Goal: Contribute content: Add original content to the website for others to see

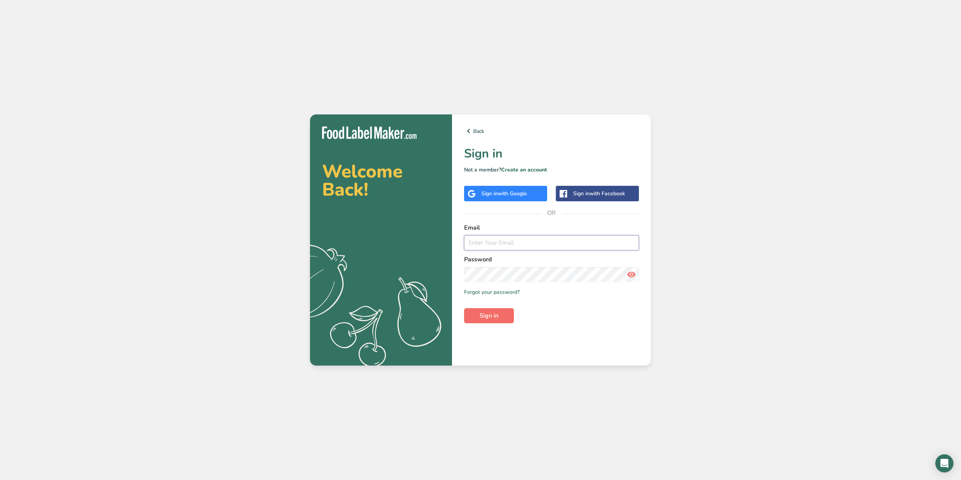
type input "[EMAIL_ADDRESS][DOMAIN_NAME]"
click at [501, 318] on button "Sign in" at bounding box center [489, 315] width 50 height 15
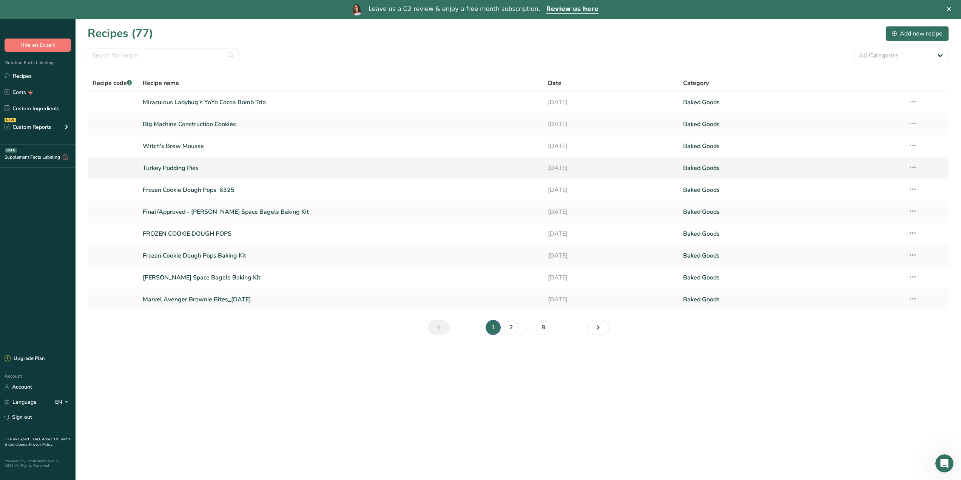
click at [186, 165] on link "Turkey Pudding Pies" at bounding box center [341, 168] width 396 height 16
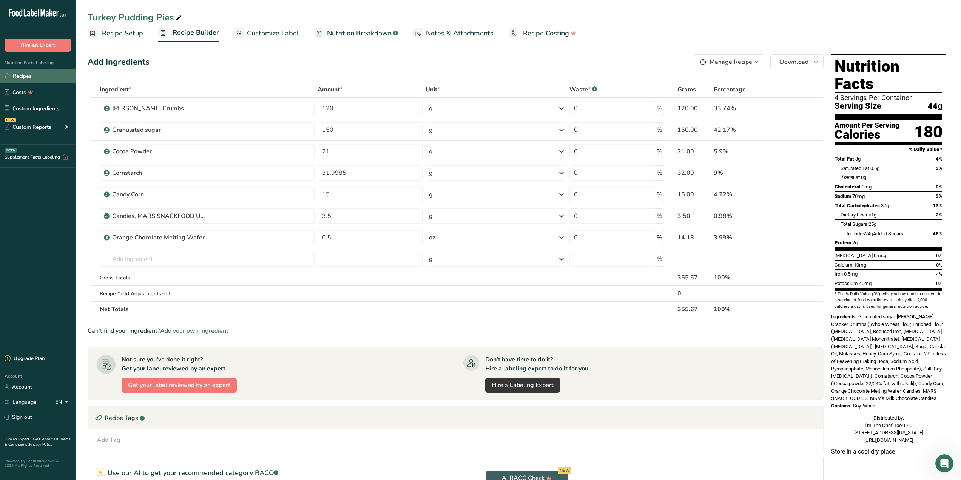
click at [21, 76] on link "Recipes" at bounding box center [38, 76] width 76 height 14
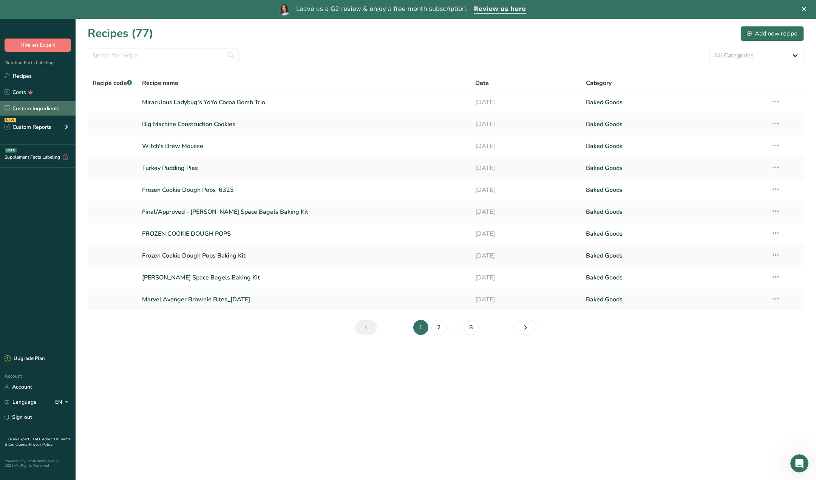
click at [29, 109] on link "Custom Ingredients" at bounding box center [38, 108] width 76 height 14
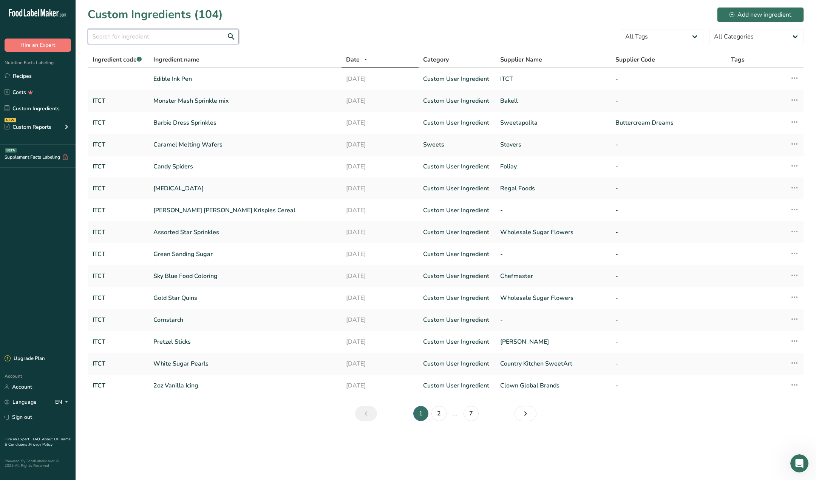
click at [140, 33] on input "text" at bounding box center [163, 36] width 151 height 15
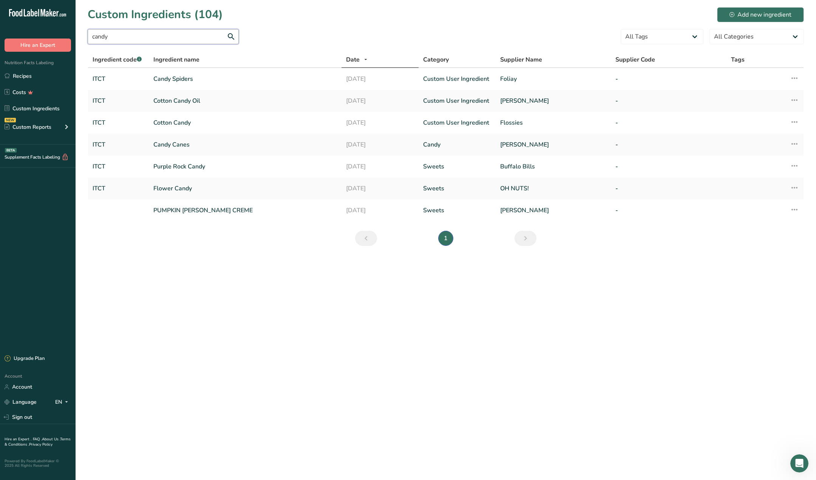
type input "candy"
click at [748, 10] on div "Add new ingredient" at bounding box center [760, 14] width 62 height 9
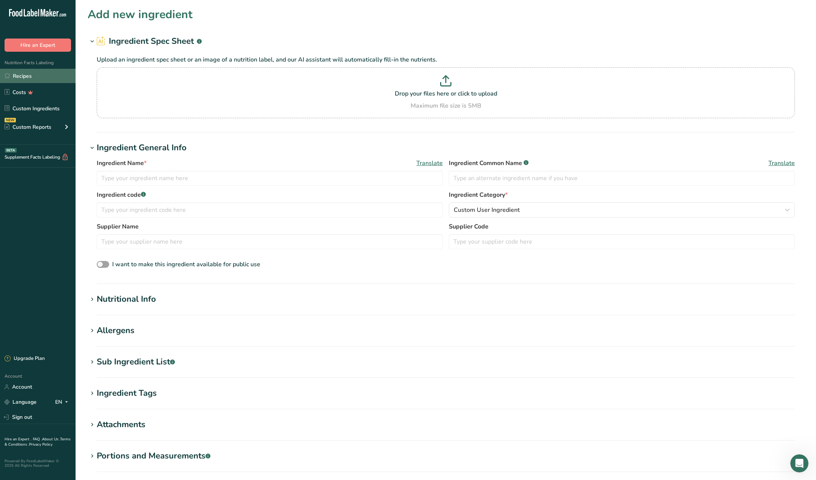
click at [26, 74] on link "Recipes" at bounding box center [38, 76] width 76 height 14
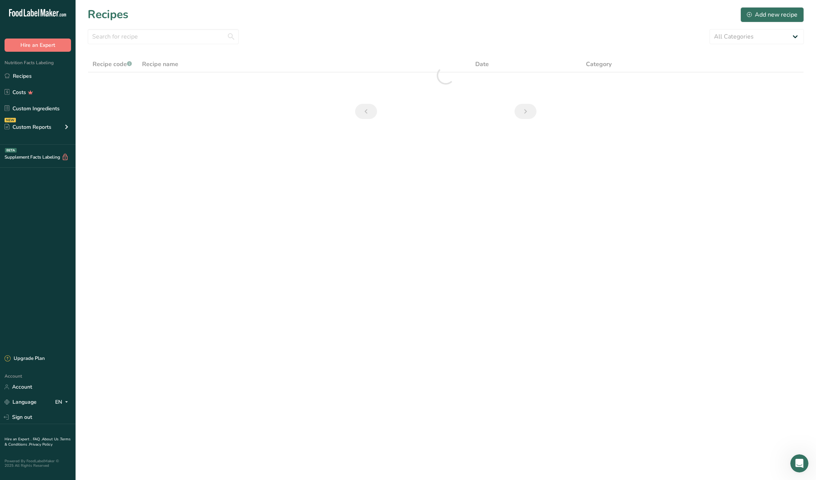
click at [26, 12] on icon ".a-20{fill:#fff;}" at bounding box center [46, 15] width 74 height 12
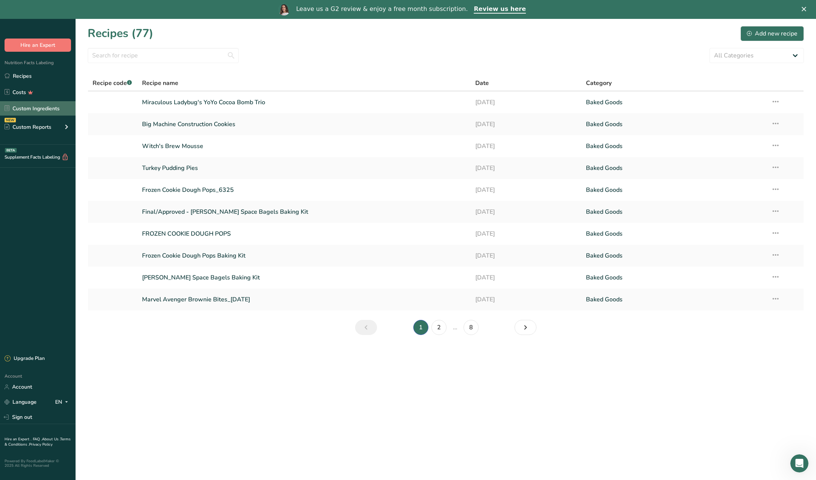
click at [31, 110] on link "Custom Ingredients" at bounding box center [38, 108] width 76 height 14
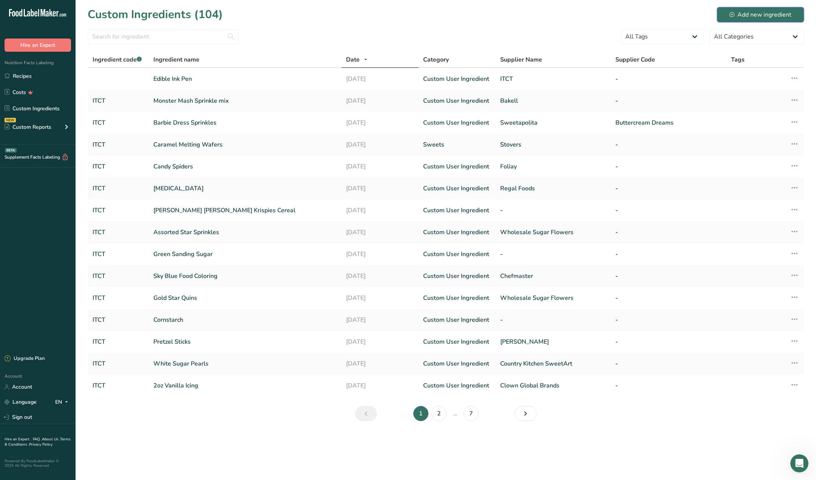
click at [752, 12] on div "Add new ingredient" at bounding box center [760, 14] width 62 height 9
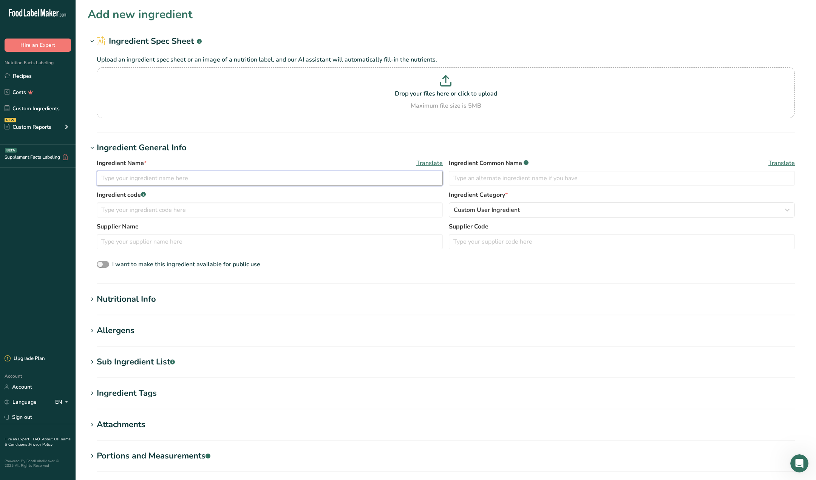
click at [166, 180] on input "text" at bounding box center [270, 178] width 346 height 15
type input "Candy Corn"
type input "ITCT"
click at [171, 236] on input "text" at bounding box center [270, 241] width 346 height 15
type input "[DOMAIN_NAME]"
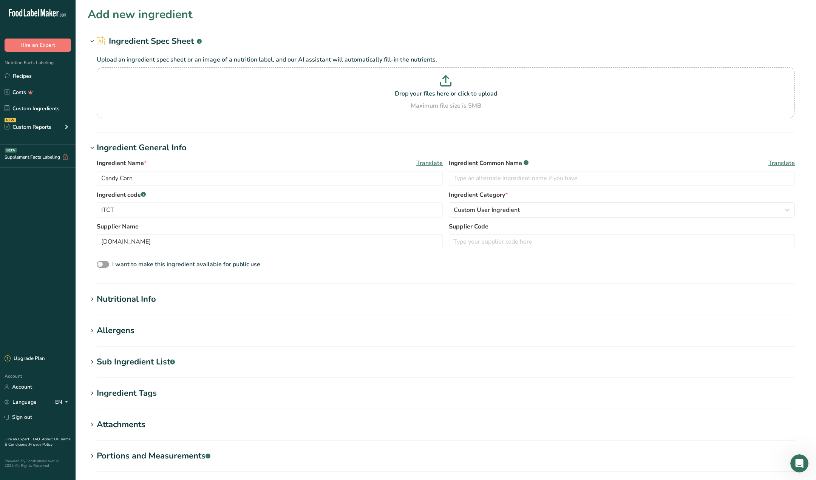
click at [123, 293] on div "Nutritional Info" at bounding box center [126, 299] width 59 height 12
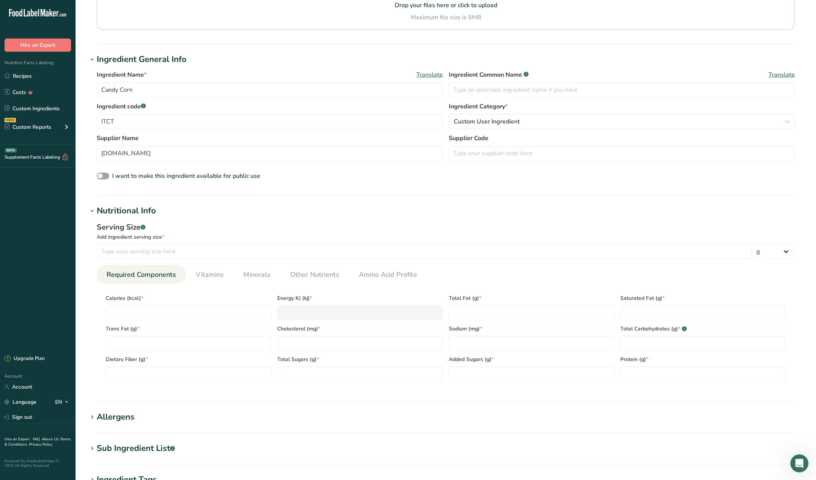
scroll to position [102, 0]
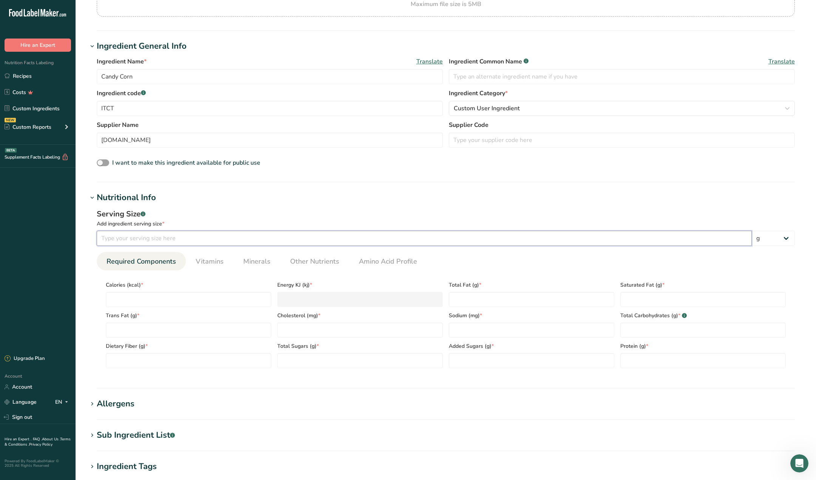
click at [164, 243] on input "number" at bounding box center [424, 238] width 655 height 15
type input "30"
click at [154, 298] on input "number" at bounding box center [188, 299] width 165 height 15
type input "1"
type KJ "4.2"
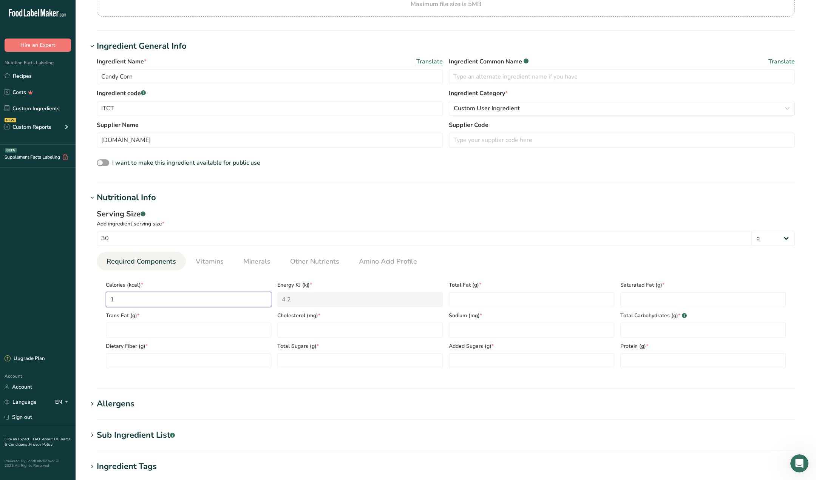
type input "11"
type KJ "46"
type input "110"
type KJ "460.2"
type input "110"
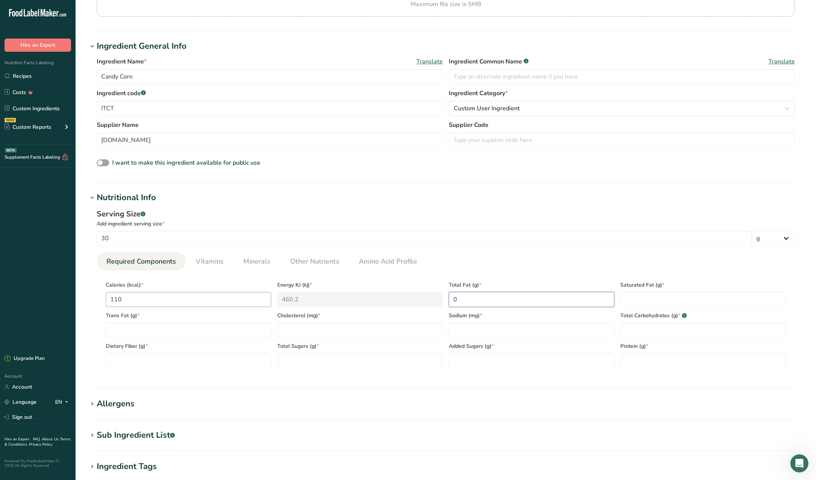
type Fat "0"
type input "0"
type input "30"
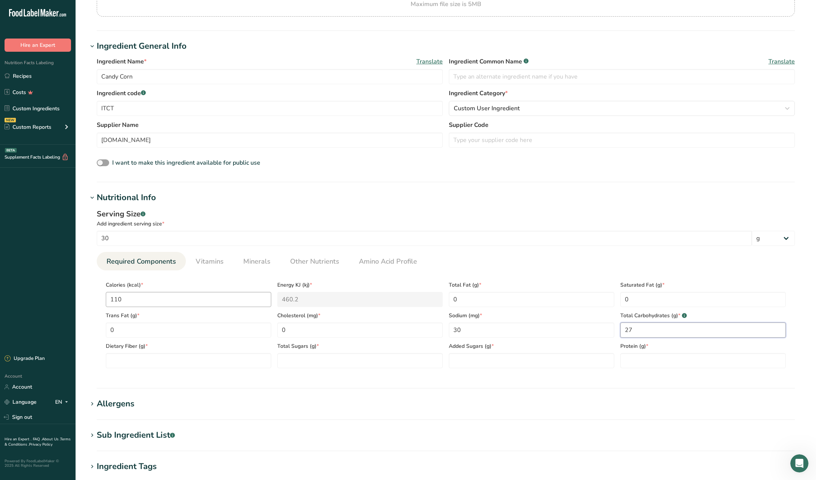
type Carbohydrates "27"
type Fiber "0"
type Sugars "22"
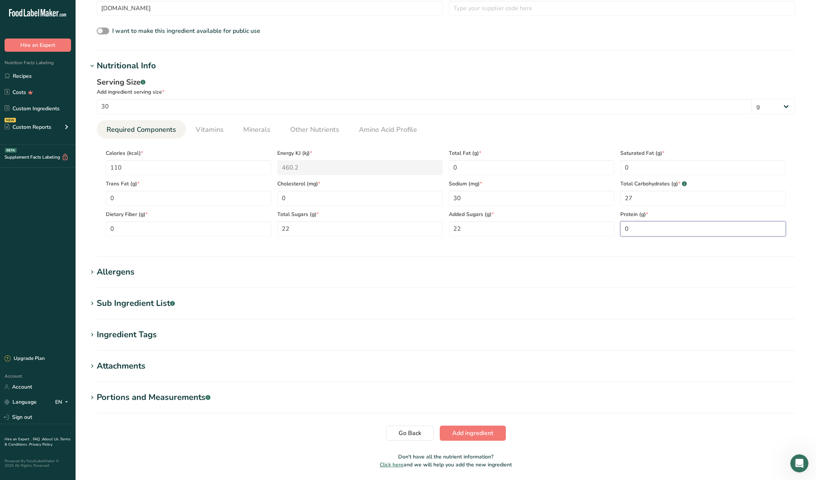
scroll to position [236, 0]
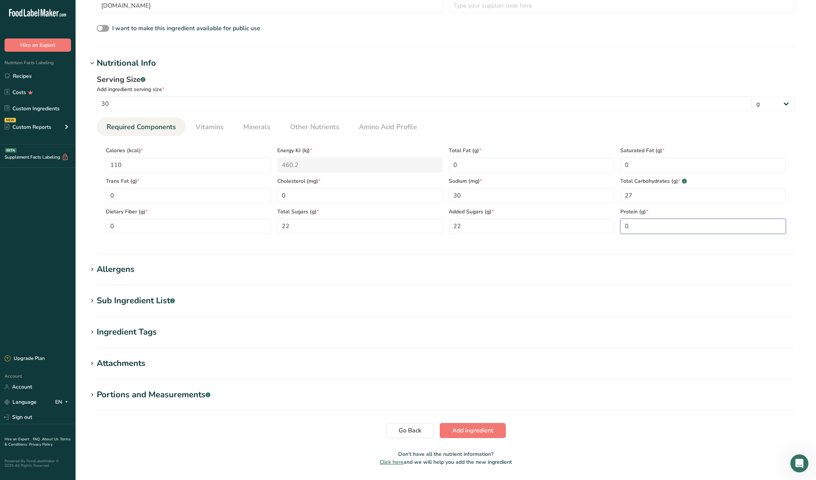
type input "0"
click at [109, 300] on div "Sub Ingredient List .a-a{fill:#347362;}.b-a{fill:#fff;}" at bounding box center [136, 300] width 78 height 12
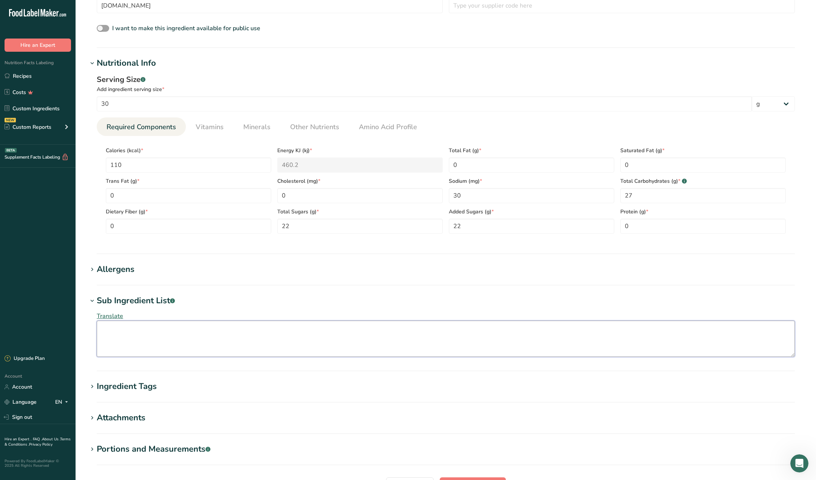
click at [191, 329] on textarea at bounding box center [446, 339] width 698 height 36
paste textarea "Sugar, Corn Syrup, Contains Less Than 2% Of The Following: Salt, Glycerine, Egg…"
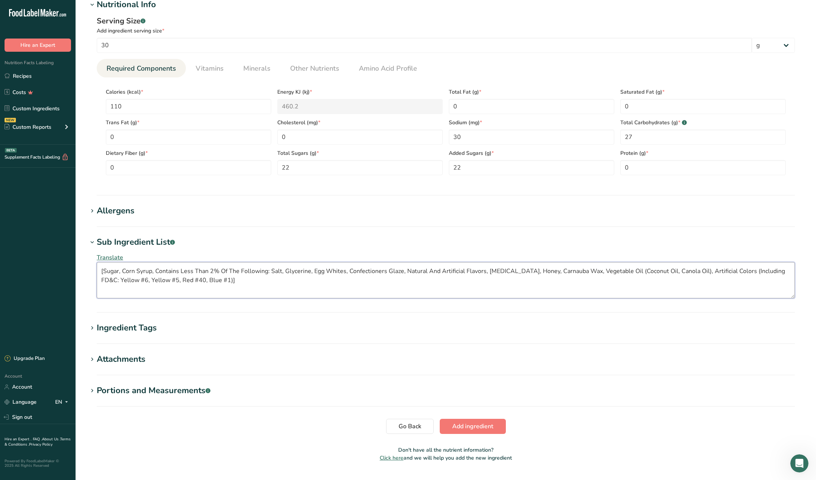
scroll to position [313, 0]
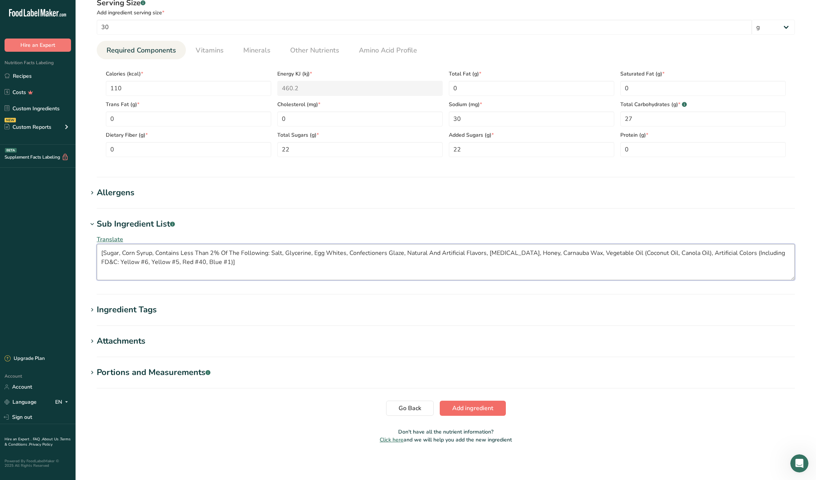
type textarea "[Sugar, Corn Syrup, Contains Less Than 2% Of The Following: Salt, Glycerine, Eg…"
click at [473, 409] on span "Add ingredient" at bounding box center [472, 408] width 41 height 9
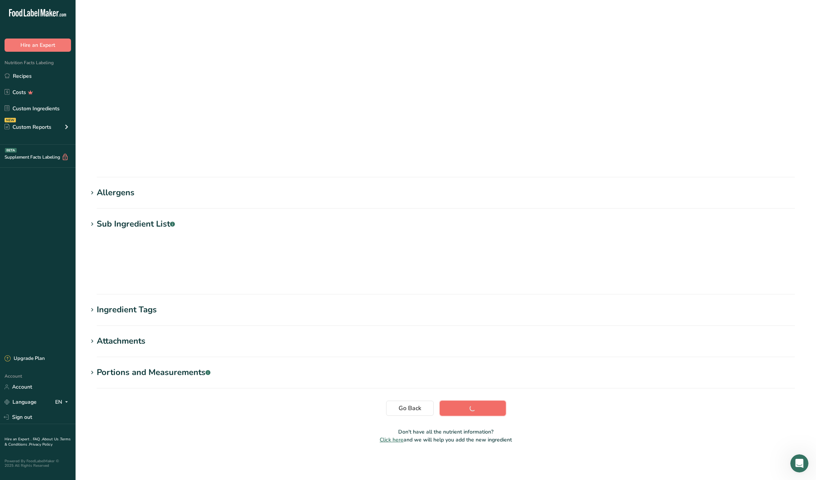
scroll to position [0, 0]
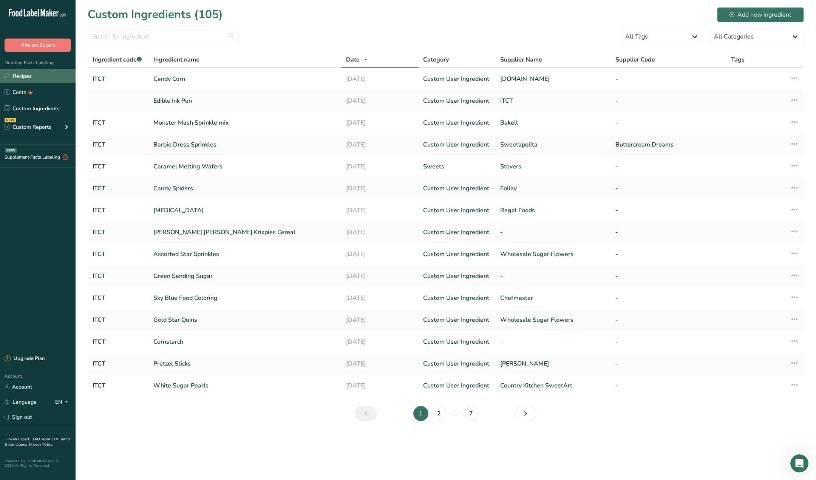
click at [14, 71] on link "Recipes" at bounding box center [38, 76] width 76 height 14
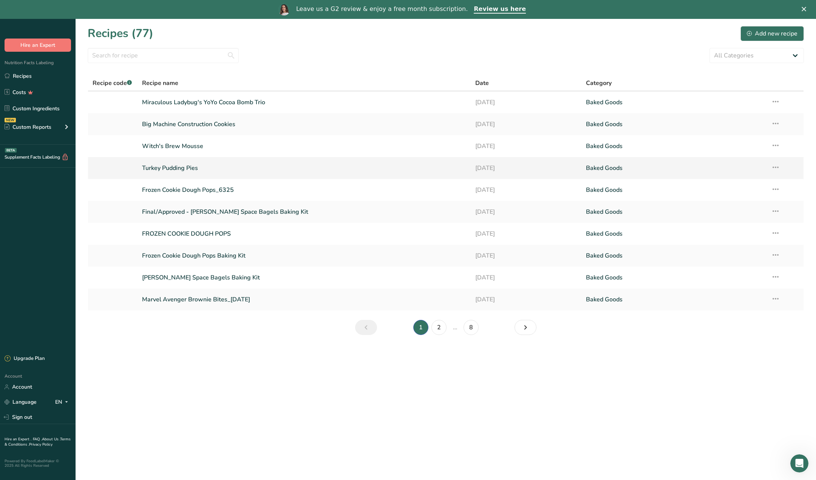
click at [165, 165] on link "Turkey Pudding Pies" at bounding box center [304, 168] width 324 height 16
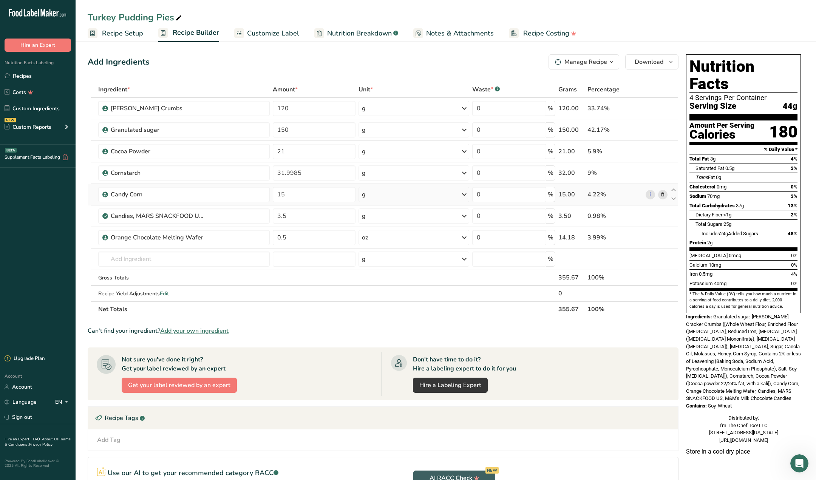
click at [463, 192] on icon at bounding box center [463, 195] width 9 height 14
click at [352, 52] on div "Add Ingredients Manage Recipe Delete Recipe Duplicate Recipe Scale Recipe Save …" at bounding box center [385, 317] width 595 height 533
